Goal: Transaction & Acquisition: Purchase product/service

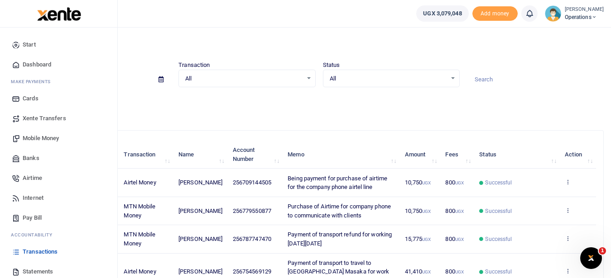
click at [51, 136] on span "Mobile Money" at bounding box center [41, 138] width 36 height 9
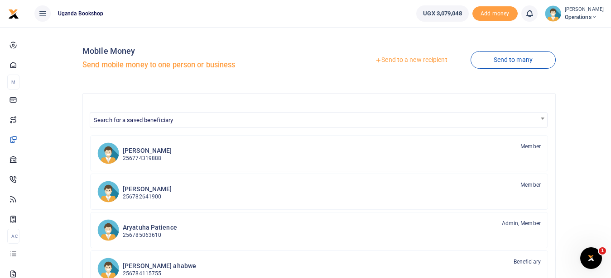
click at [434, 62] on link "Send to a new recipient" at bounding box center [411, 60] width 118 height 16
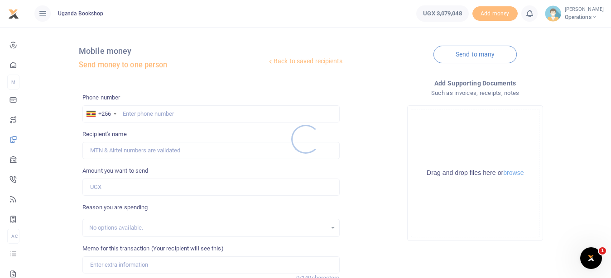
click at [170, 118] on div at bounding box center [305, 139] width 611 height 278
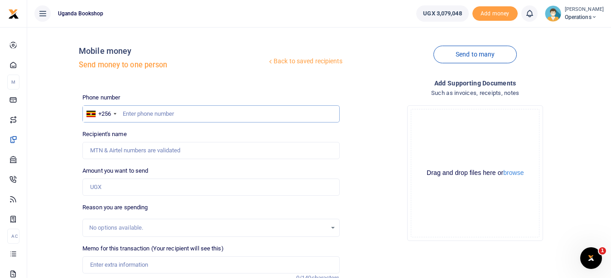
click at [170, 114] on input "text" at bounding box center [210, 113] width 257 height 17
type input "0742048366"
click at [182, 177] on div "Amount you want to send Amount is required." at bounding box center [210, 181] width 257 height 29
click at [179, 186] on input "Amount you want to send" at bounding box center [210, 187] width 257 height 17
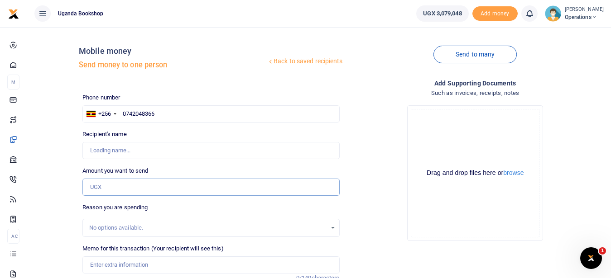
click at [179, 186] on input "Amount you want to send" at bounding box center [210, 187] width 257 height 17
type input "Araal Mugume"
type input "15,000"
click at [140, 262] on input "Memo for this transaction (Your recipient will see this)" at bounding box center [210, 265] width 257 height 17
click at [185, 268] on input "Payment of transport to take cheque Kazoora supplier" at bounding box center [210, 265] width 257 height 17
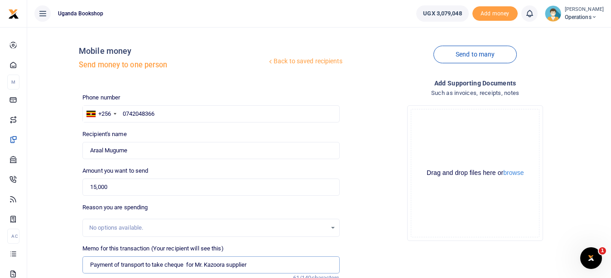
click at [254, 267] on input "Payment of transport to take cheque for Mr. Kazoora supplier" at bounding box center [210, 265] width 257 height 17
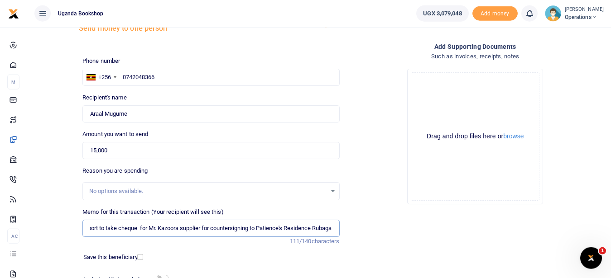
scroll to position [50, 0]
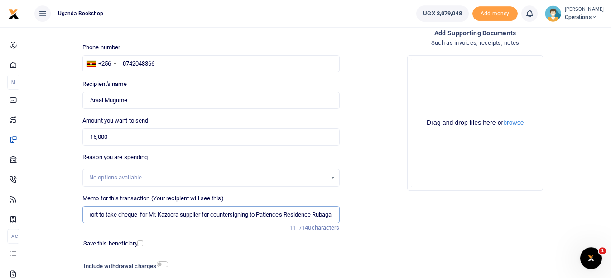
type input "Payment of transport to take cheque for Mr. Kazoora supplier for countersigning…"
click at [165, 265] on input "checkbox" at bounding box center [163, 265] width 12 height 6
checkbox input "true"
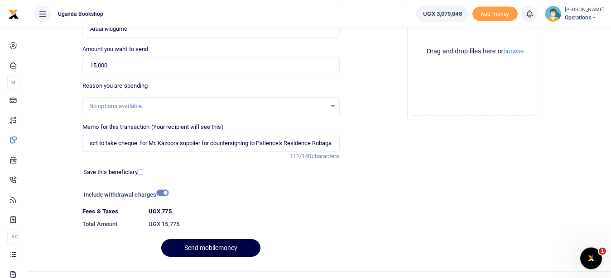
scroll to position [138, 0]
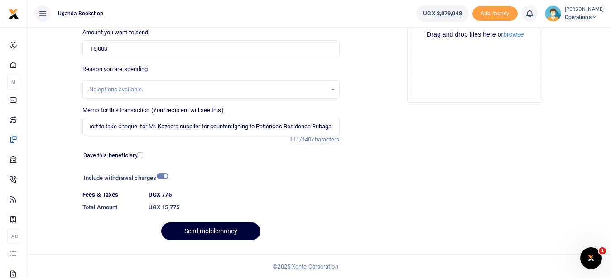
click at [208, 234] on button "Send mobilemoney" at bounding box center [210, 232] width 99 height 18
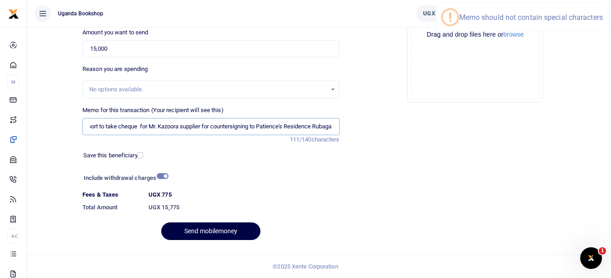
click at [279, 127] on input "Payment of transport to take cheque for Mr. Kazoora supplier for countersigning…" at bounding box center [210, 126] width 257 height 17
click at [281, 126] on input "Payment of transport to take cheque for Mr. Kazoora supplier for countersigning…" at bounding box center [210, 126] width 257 height 17
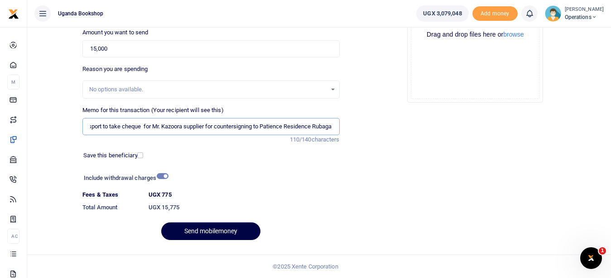
scroll to position [0, 49]
click at [198, 230] on button "Send mobilemoney" at bounding box center [210, 232] width 99 height 18
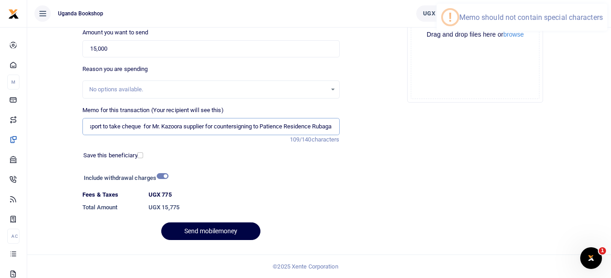
click at [157, 127] on input "Payment of transport to take cheque for Mr. Kazoora supplier for countersigning…" at bounding box center [210, 126] width 257 height 17
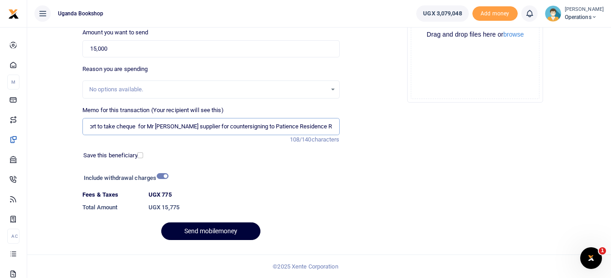
type input "Payment of transport to take cheque for Mr Kazoora supplier for countersigning …"
click at [199, 233] on button "Send mobilemoney" at bounding box center [210, 232] width 99 height 18
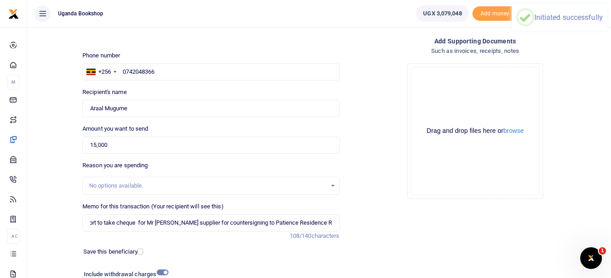
scroll to position [41, 0]
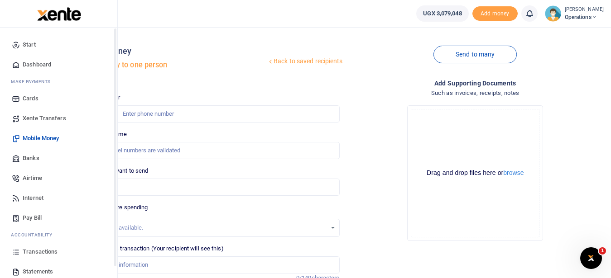
click at [57, 253] on link "Transactions" at bounding box center [58, 252] width 103 height 20
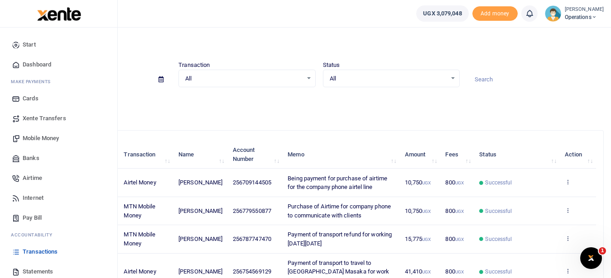
click at [40, 178] on span "Airtime" at bounding box center [32, 178] width 19 height 9
